Goal: Information Seeking & Learning: Learn about a topic

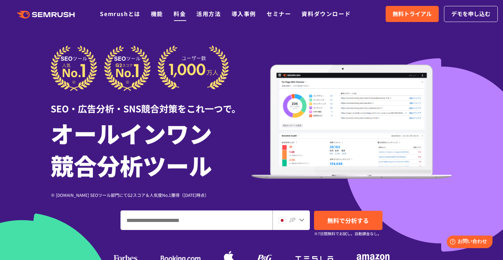
click at [178, 16] on link "料金" at bounding box center [180, 13] width 12 height 8
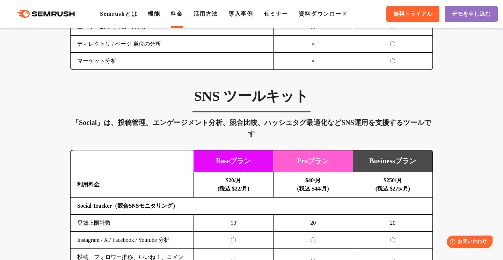
scroll to position [1379, 0]
